Goal: Navigation & Orientation: Find specific page/section

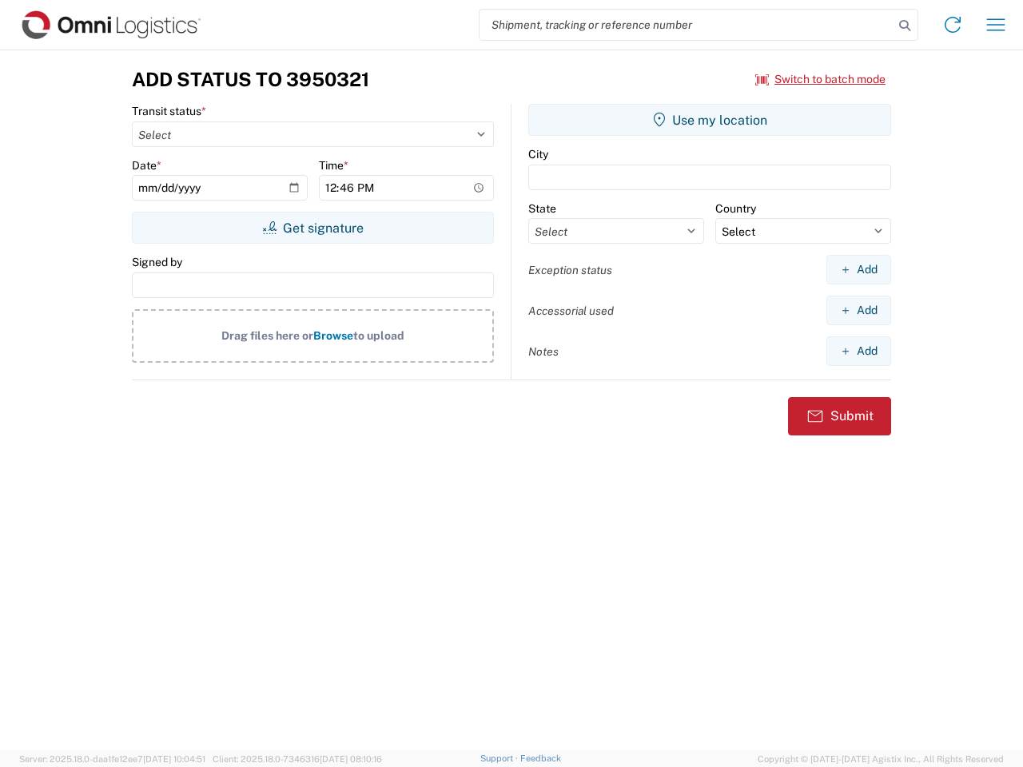
click at [686, 25] on input "search" at bounding box center [686, 25] width 414 height 30
click at [904, 26] on icon at bounding box center [904, 25] width 22 height 22
click at [952, 25] on icon at bounding box center [952, 25] width 26 height 26
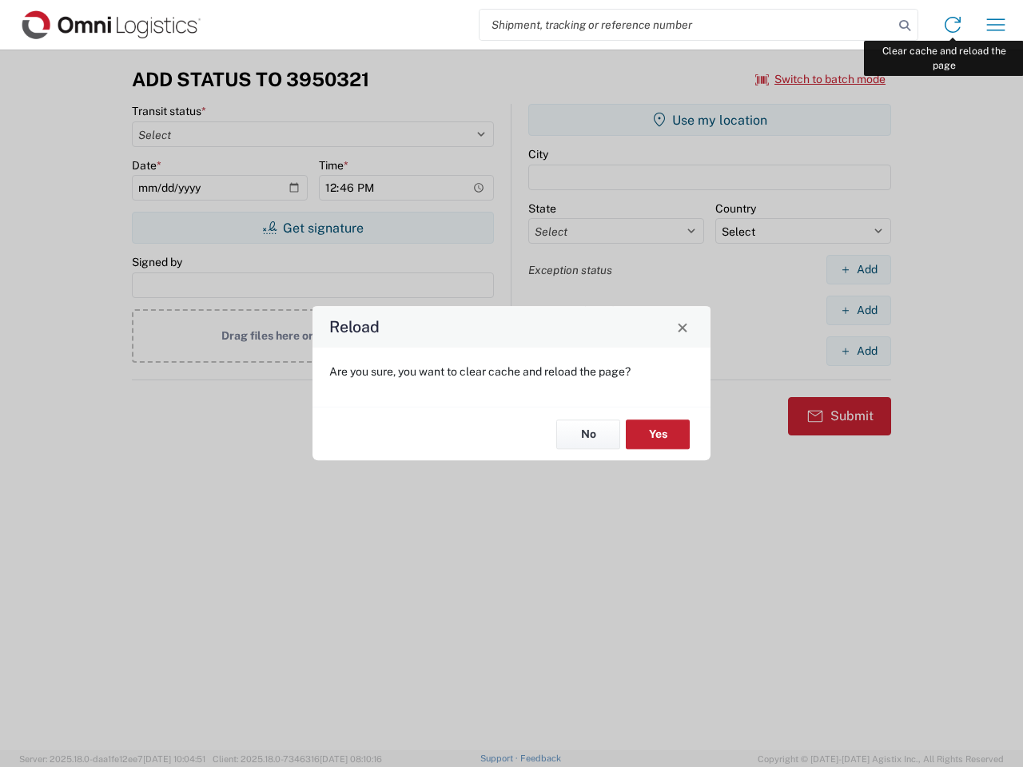
click at [995, 25] on div "Reload Are you sure, you want to clear cache and reload the page? No Yes" at bounding box center [511, 383] width 1023 height 767
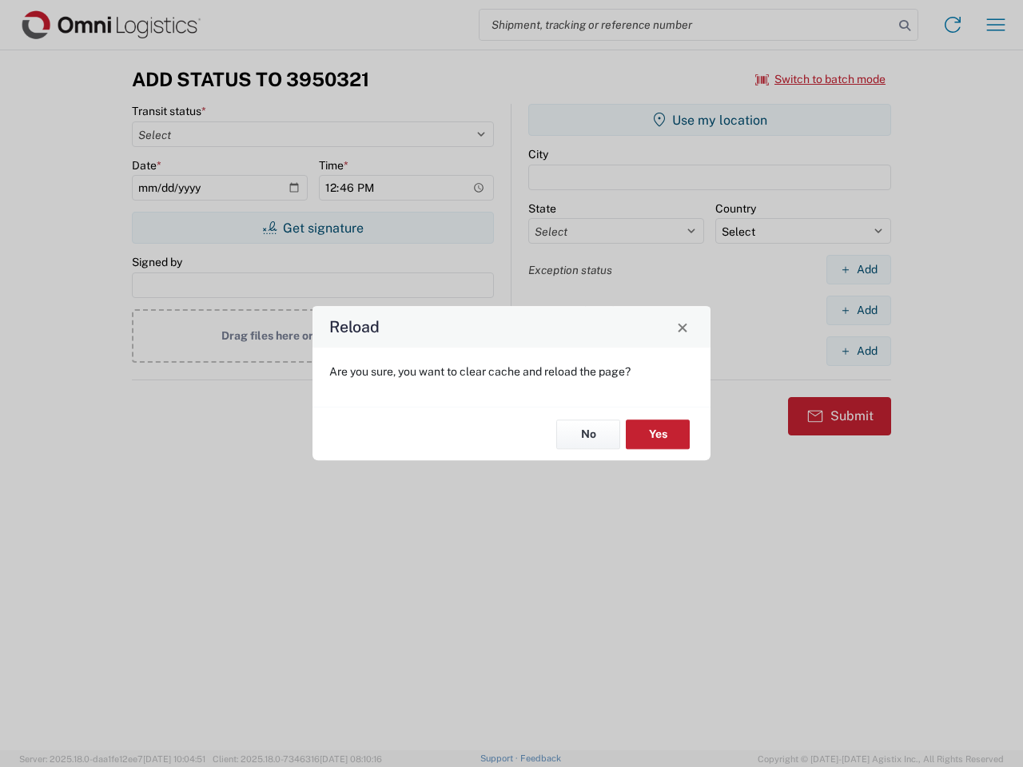
click at [820, 79] on div "Reload Are you sure, you want to clear cache and reload the page? No Yes" at bounding box center [511, 383] width 1023 height 767
click at [312, 228] on div "Reload Are you sure, you want to clear cache and reload the page? No Yes" at bounding box center [511, 383] width 1023 height 767
click at [709, 120] on div "Reload Are you sure, you want to clear cache and reload the page? No Yes" at bounding box center [511, 383] width 1023 height 767
click at [858, 269] on div "Reload Are you sure, you want to clear cache and reload the page? No Yes" at bounding box center [511, 383] width 1023 height 767
click at [858, 310] on div "Reload Are you sure, you want to clear cache and reload the page? No Yes" at bounding box center [511, 383] width 1023 height 767
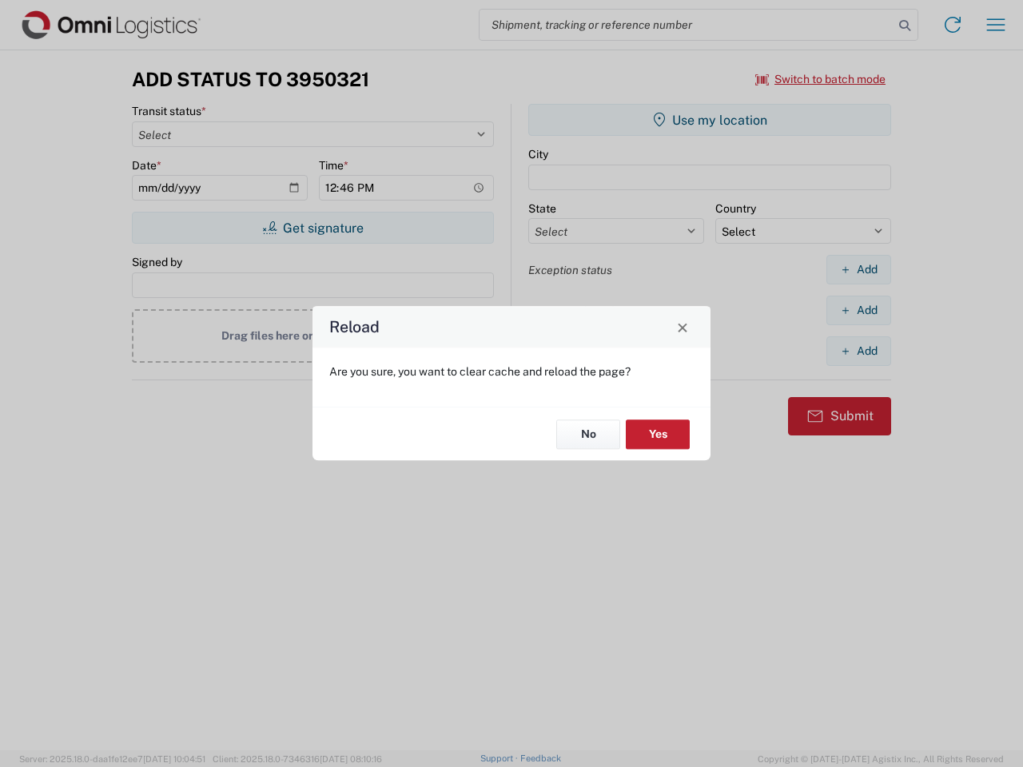
click at [858, 351] on div "Reload Are you sure, you want to clear cache and reload the page? No Yes" at bounding box center [511, 383] width 1023 height 767
